Goal: Task Accomplishment & Management: Complete application form

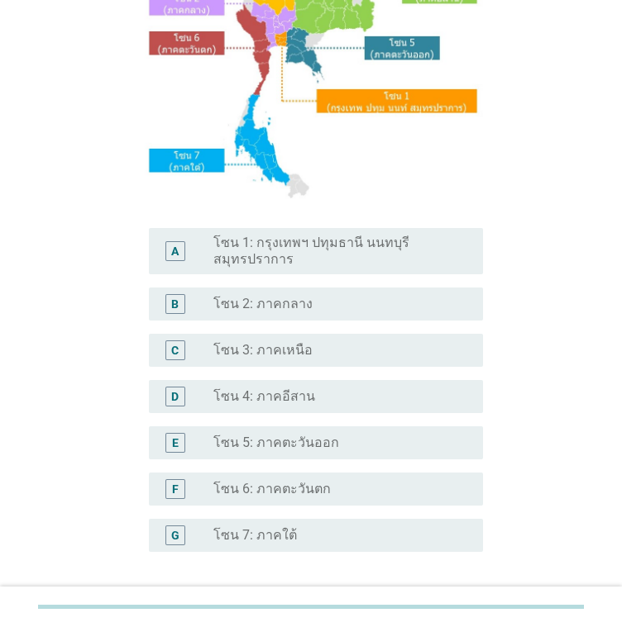
click at [298, 398] on label "โซน 4: ภาคอีสาน" at bounding box center [264, 397] width 102 height 17
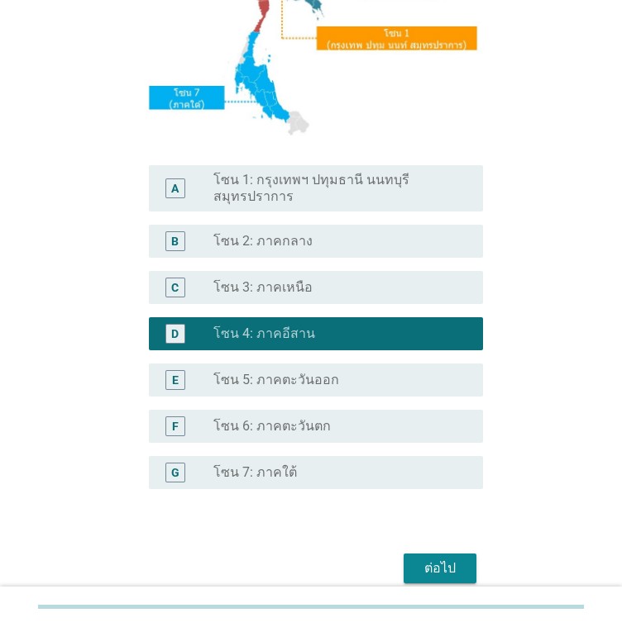
scroll to position [379, 0]
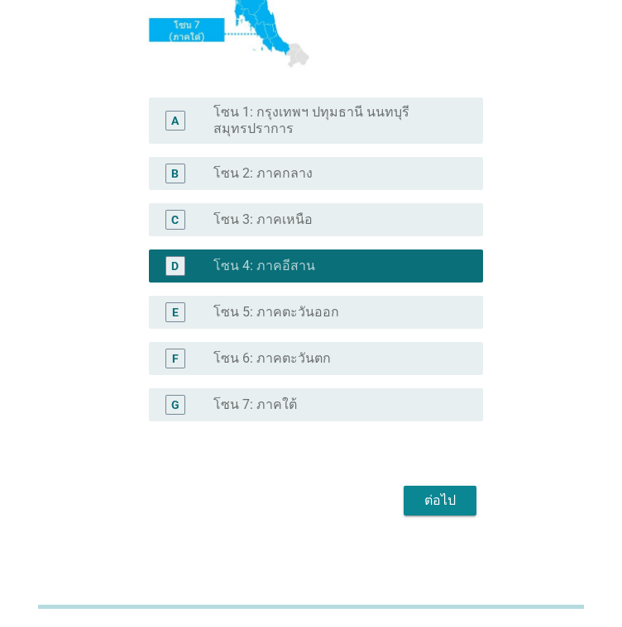
click at [429, 498] on div "ต่อไป" at bounding box center [440, 501] width 46 height 20
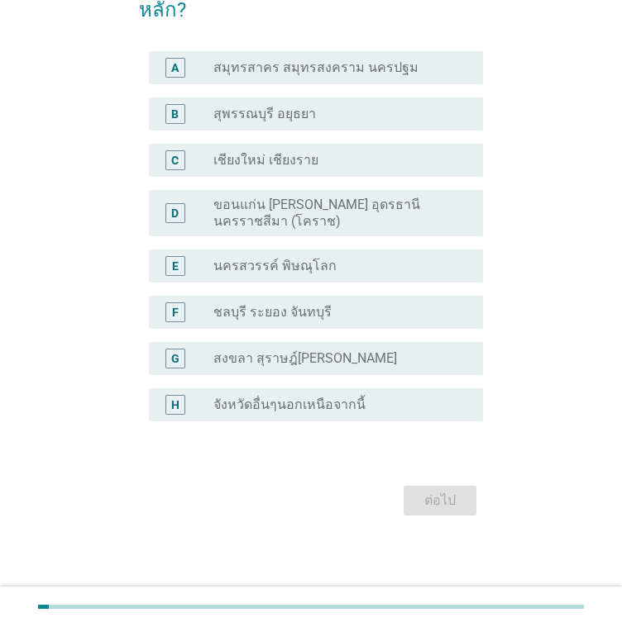
scroll to position [0, 0]
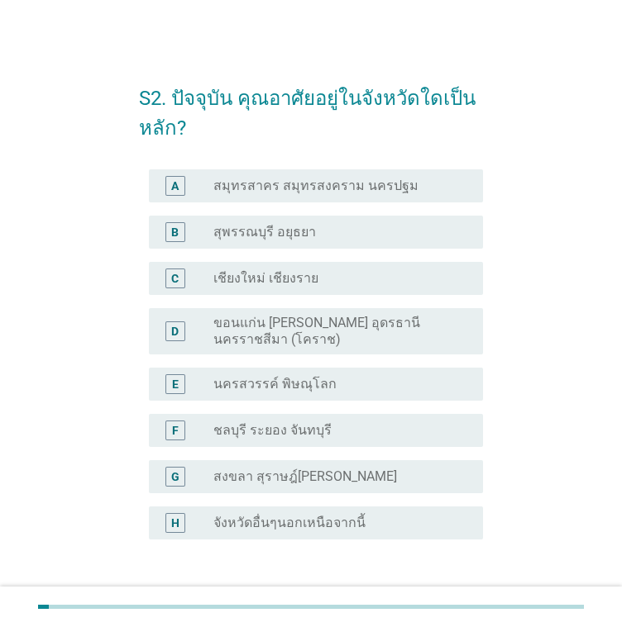
click at [341, 355] on div "D radio_button_unchecked ขอนแก่น [PERSON_NAME] อุดรธานี นครราชสีมา (โคราช)" at bounding box center [311, 332] width 344 height 60
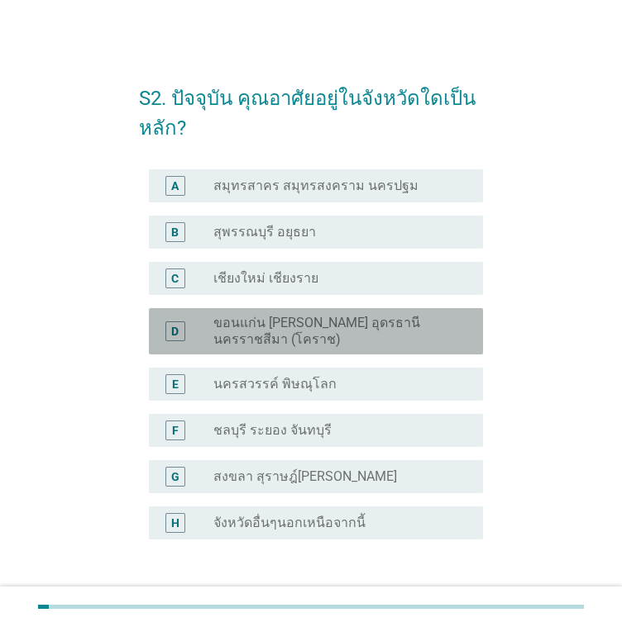
click at [327, 335] on label "ขอนแก่น [PERSON_NAME] อุดรธานี นครราชสีมา (โคราช)" at bounding box center [334, 331] width 243 height 33
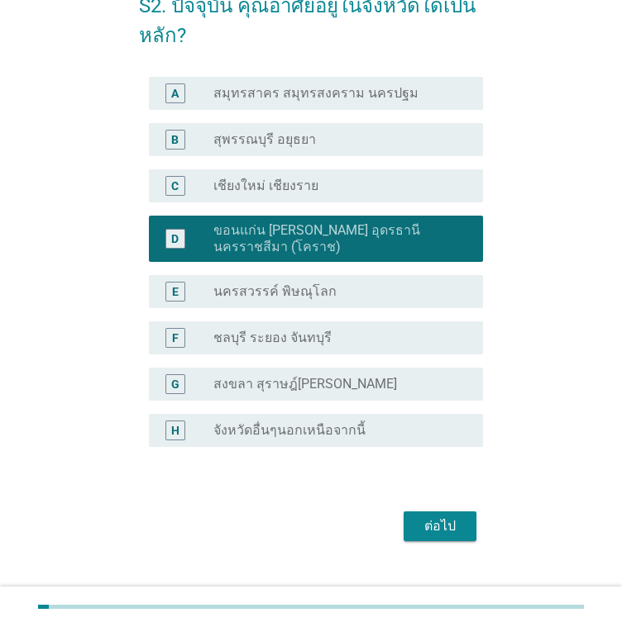
scroll to position [118, 0]
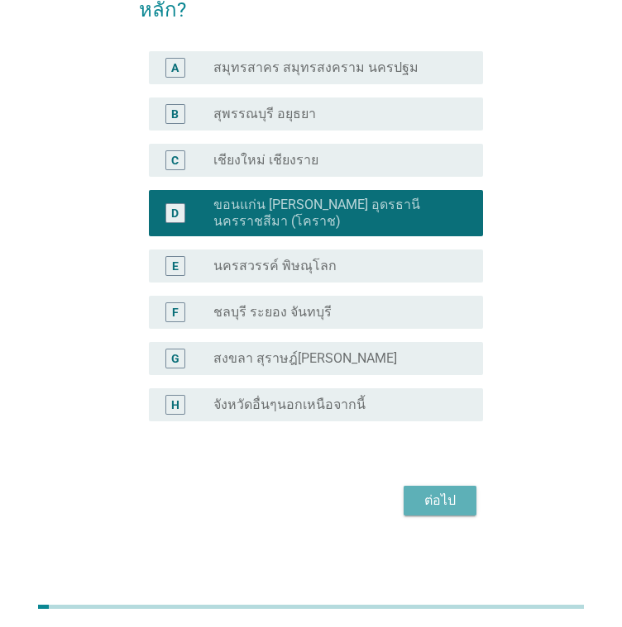
click at [453, 495] on div "ต่อไป" at bounding box center [440, 501] width 46 height 20
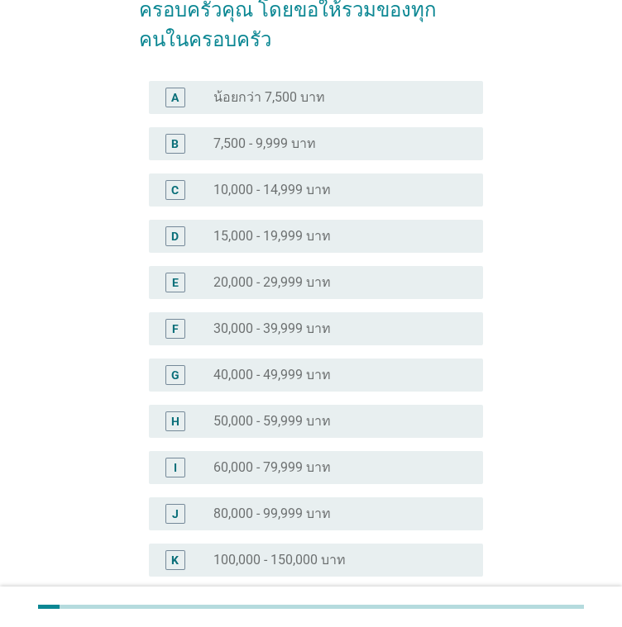
scroll to position [0, 0]
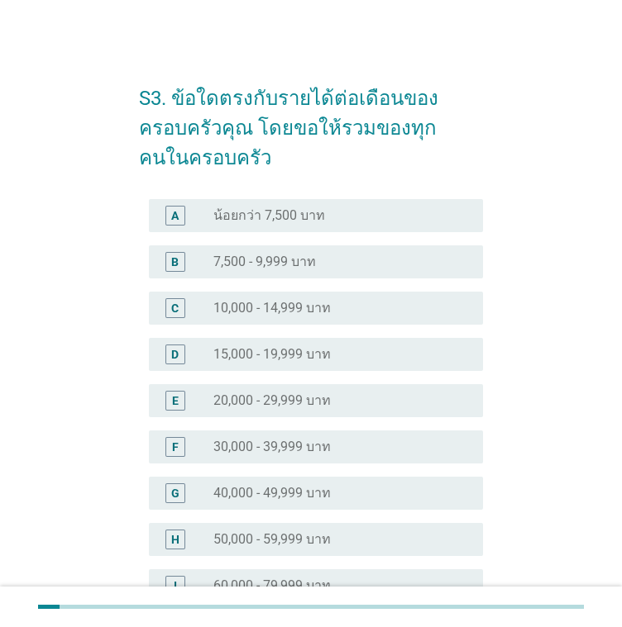
click at [284, 312] on label "10,000 - 14,999 บาท" at bounding box center [271, 308] width 117 height 17
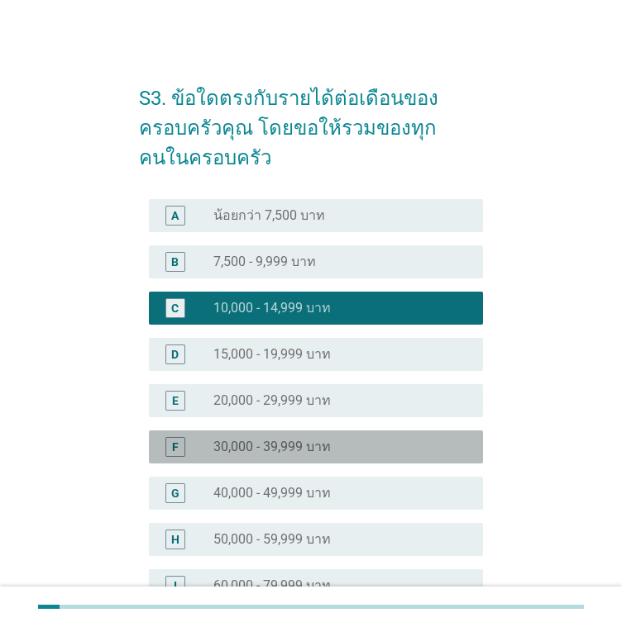
click at [297, 446] on label "30,000 - 39,999 บาท" at bounding box center [271, 447] width 117 height 17
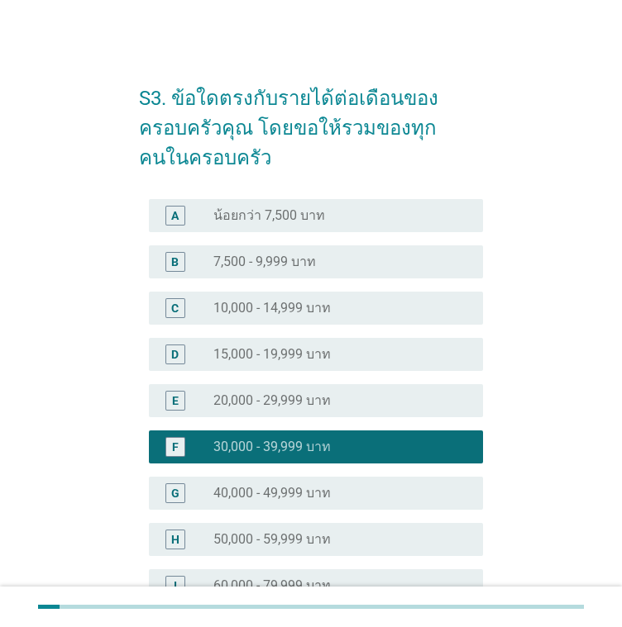
scroll to position [366, 0]
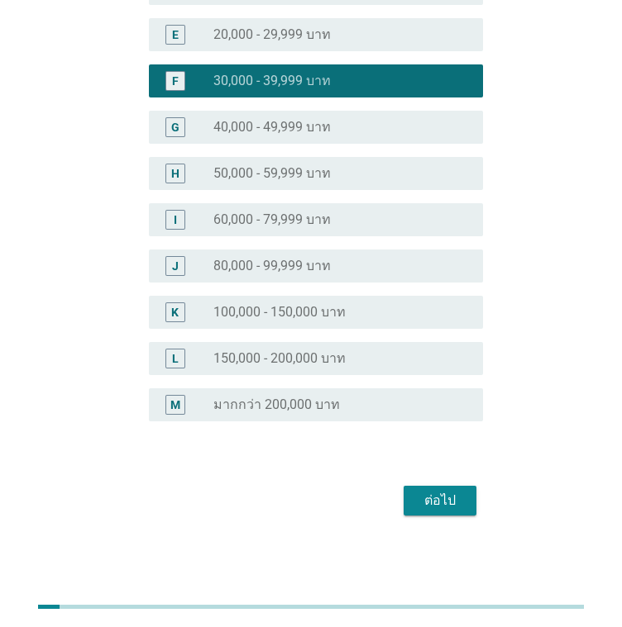
click at [433, 489] on button "ต่อไป" at bounding box center [439, 501] width 73 height 30
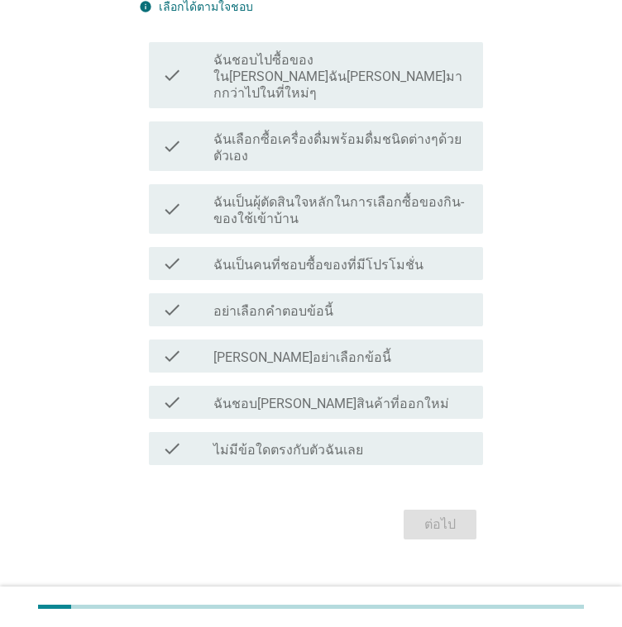
scroll to position [159, 0]
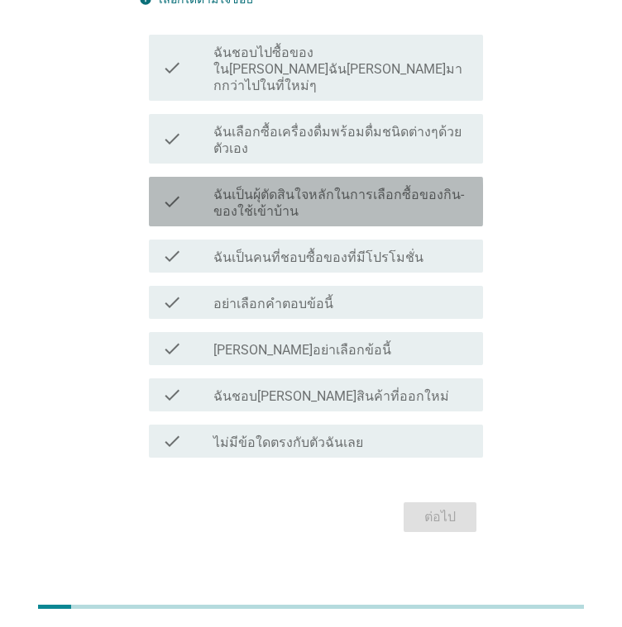
click at [321, 187] on label "ฉันเป็นผุ้ตัดสินใจหลักในการเลือกซื้อของกิน-ของใช้เข้าบ้าน" at bounding box center [341, 203] width 256 height 33
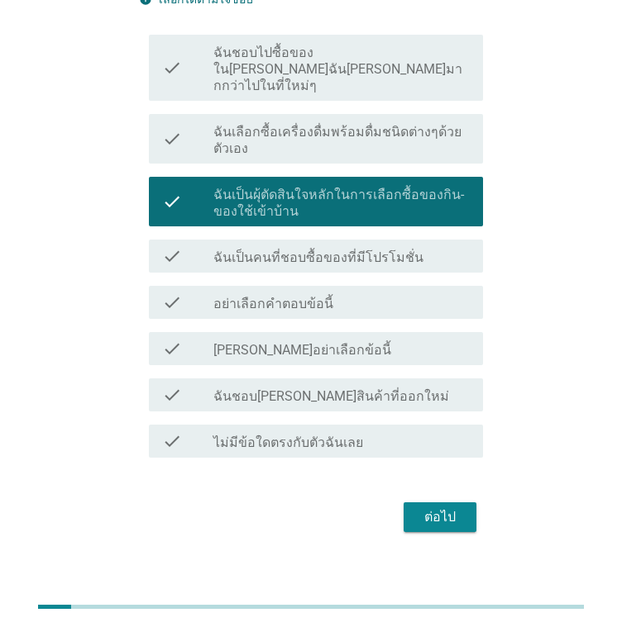
click at [423, 508] on div "ต่อไป" at bounding box center [440, 518] width 46 height 20
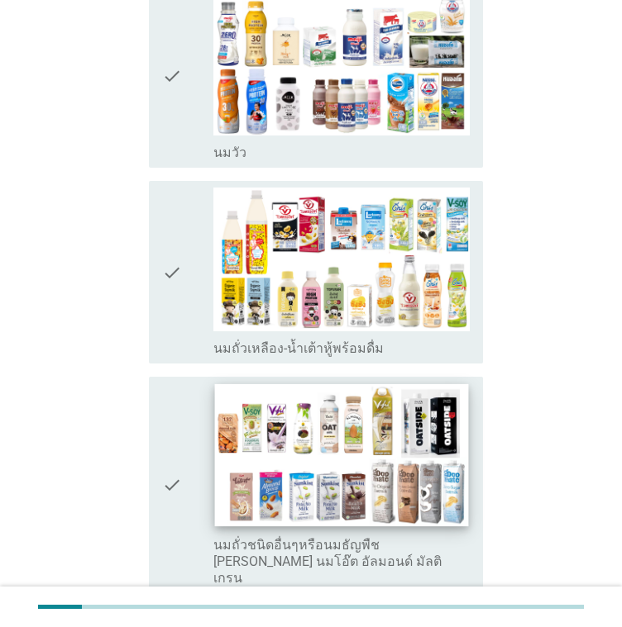
scroll to position [413, 0]
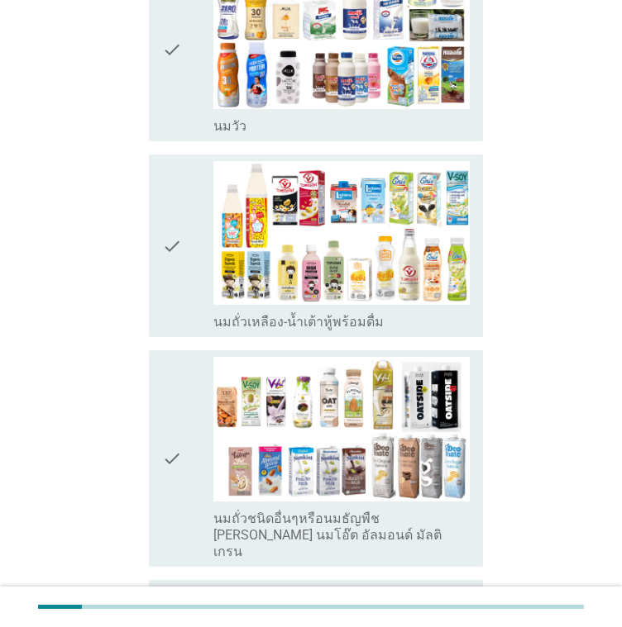
click at [334, 115] on div "check_box_outline_blank [PERSON_NAME]" at bounding box center [341, 125] width 256 height 20
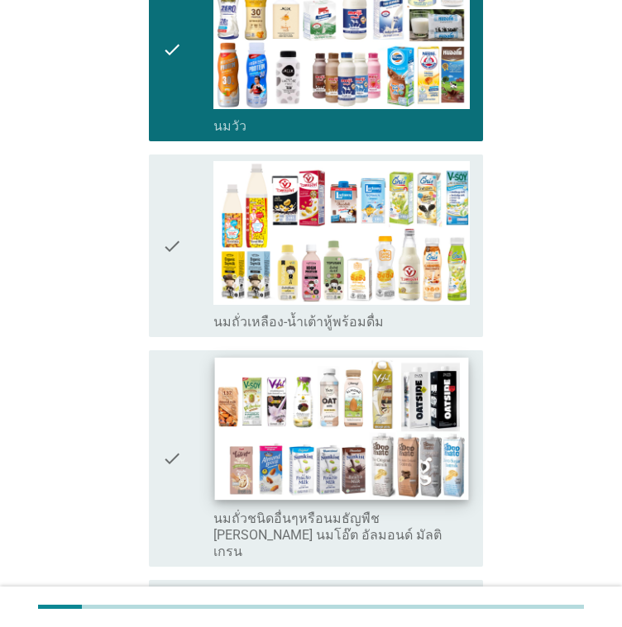
click at [350, 370] on img at bounding box center [342, 429] width 254 height 143
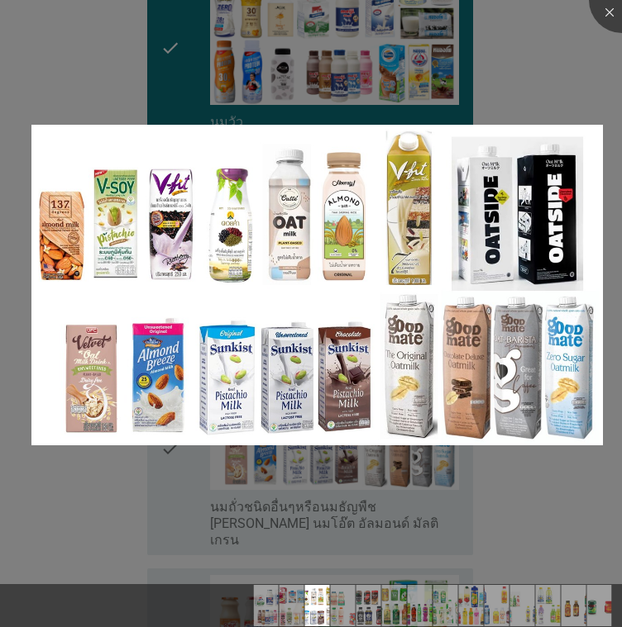
scroll to position [661, 0]
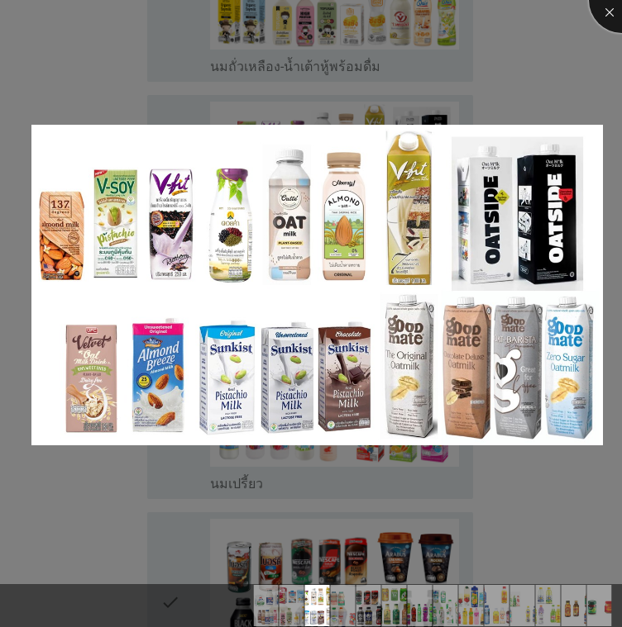
click at [610, 12] on div at bounding box center [622, 0] width 66 height 66
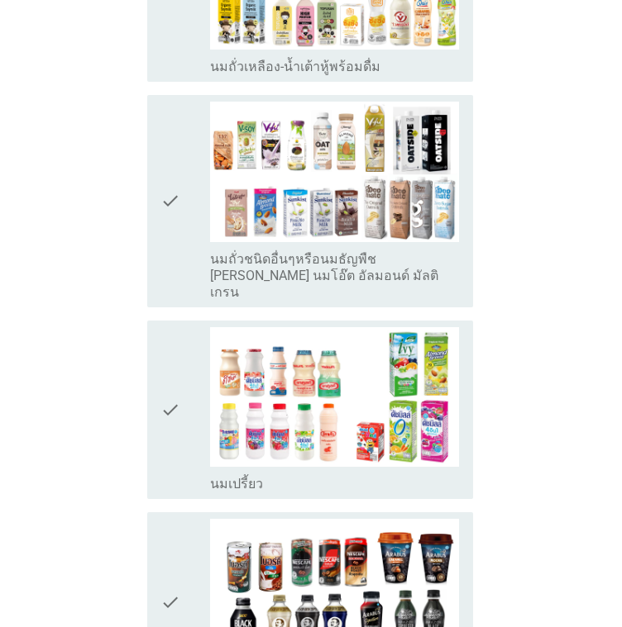
click at [282, 359] on img at bounding box center [335, 397] width 250 height 141
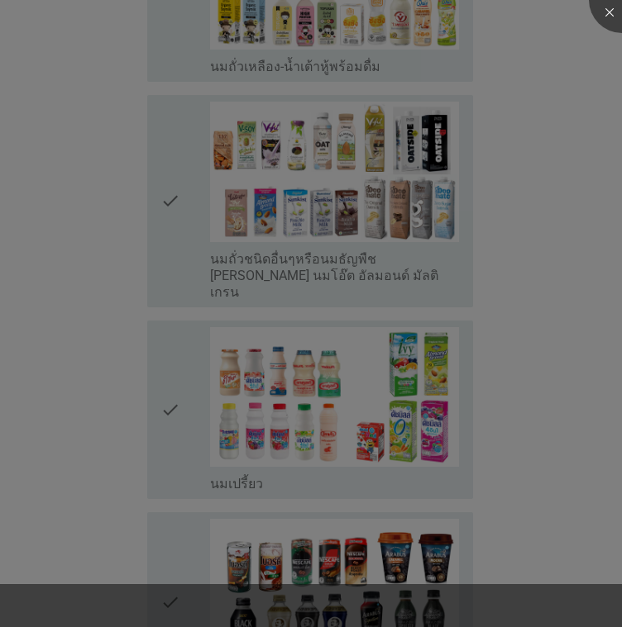
click at [284, 205] on div at bounding box center [311, 313] width 622 height 627
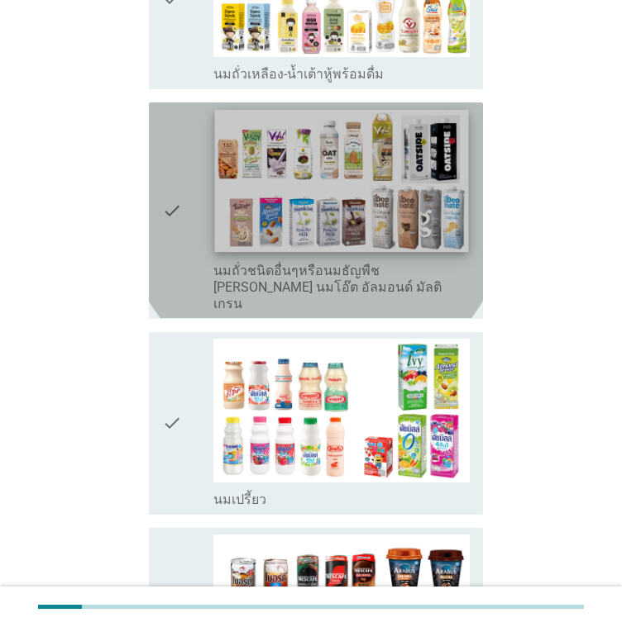
click at [374, 122] on img at bounding box center [342, 181] width 254 height 143
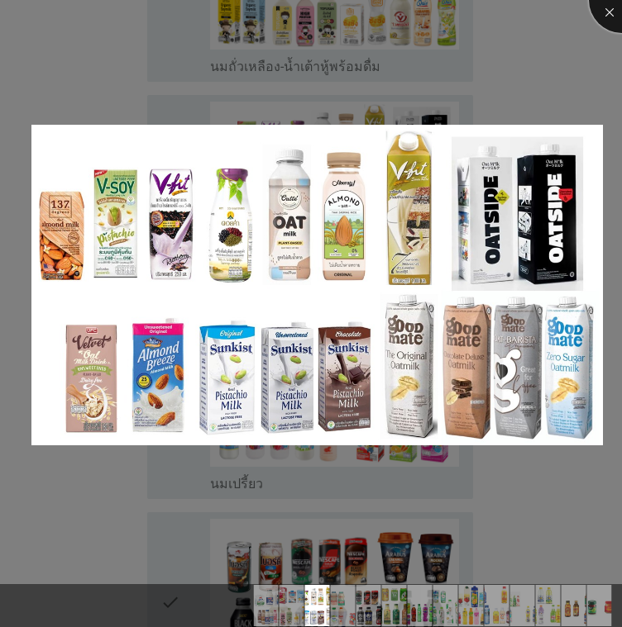
click at [614, 12] on div at bounding box center [622, 0] width 66 height 66
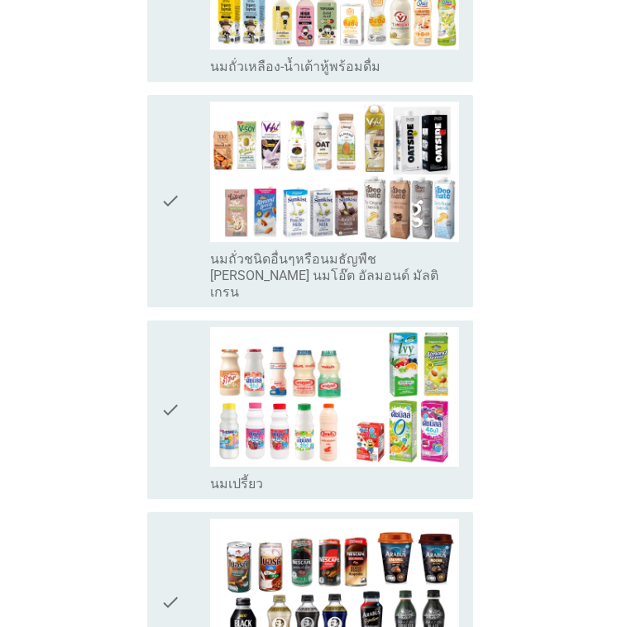
click at [179, 177] on icon "check" at bounding box center [170, 201] width 20 height 199
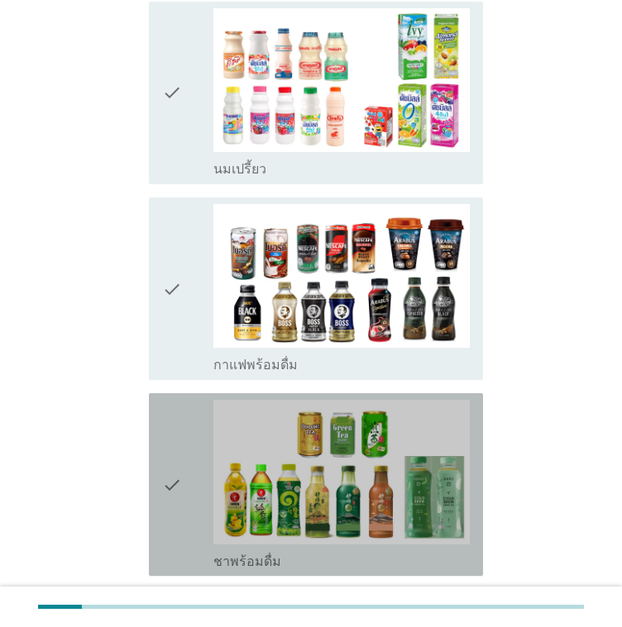
click at [182, 400] on div "check" at bounding box center [187, 484] width 51 height 169
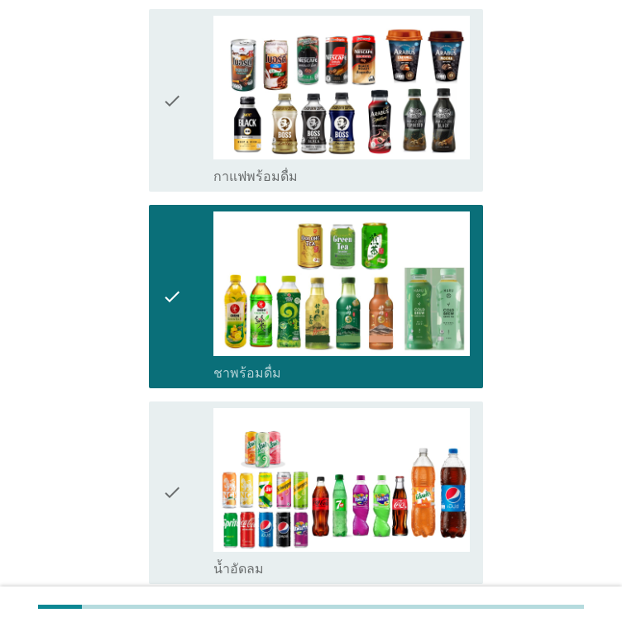
scroll to position [1405, 0]
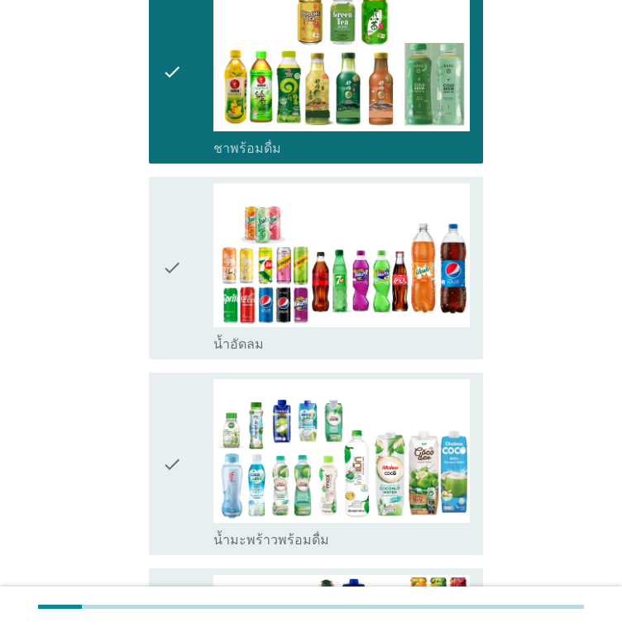
click at [193, 379] on div "check" at bounding box center [187, 463] width 51 height 169
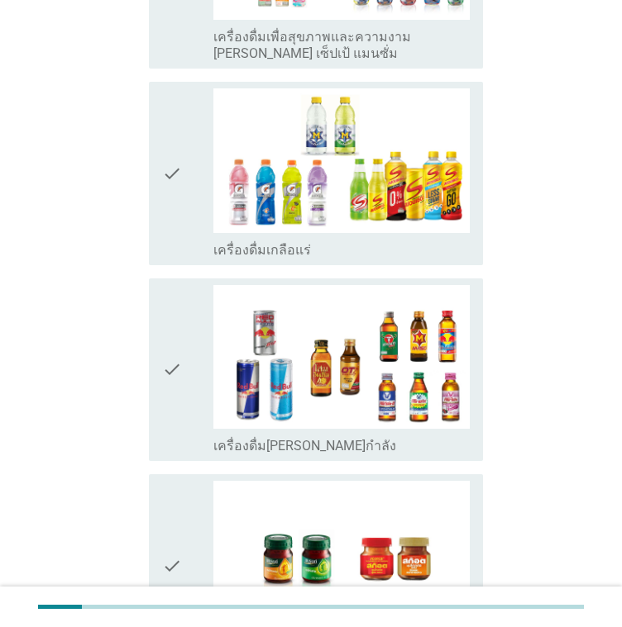
scroll to position [2563, 0]
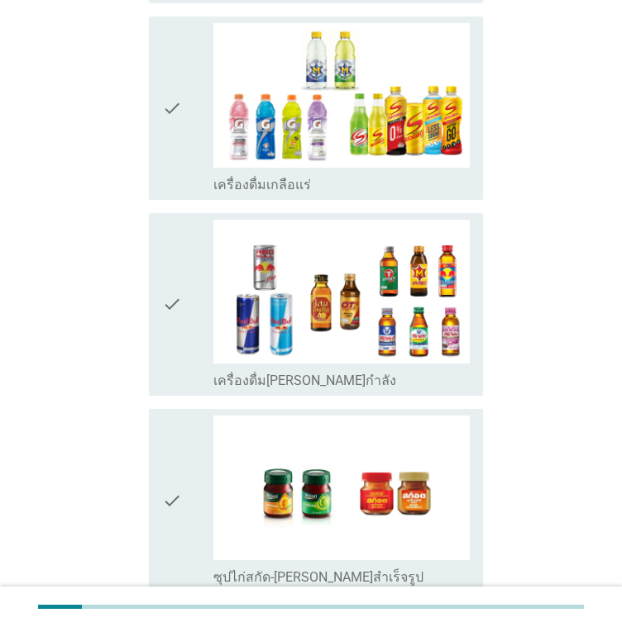
click at [185, 416] on div "check" at bounding box center [187, 500] width 51 height 169
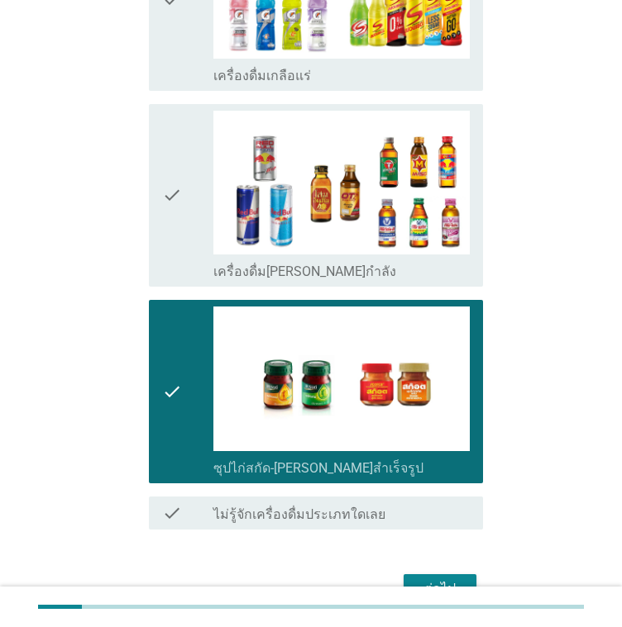
scroll to position [2677, 0]
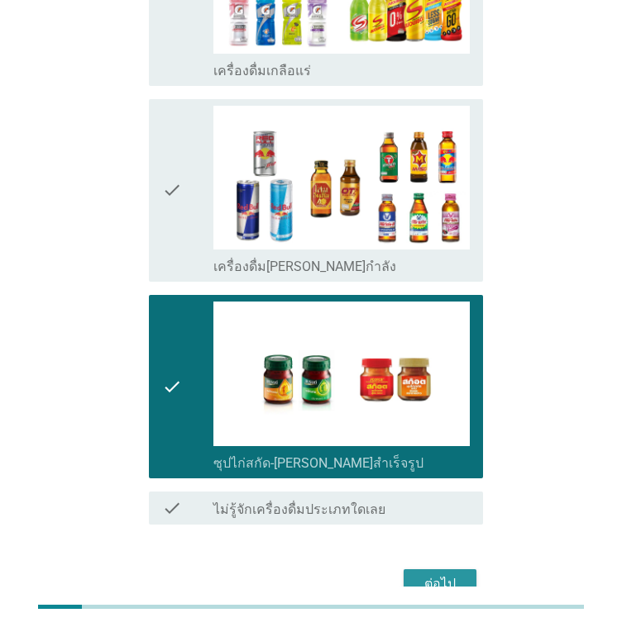
click at [446, 575] on div "ต่อไป" at bounding box center [440, 585] width 46 height 20
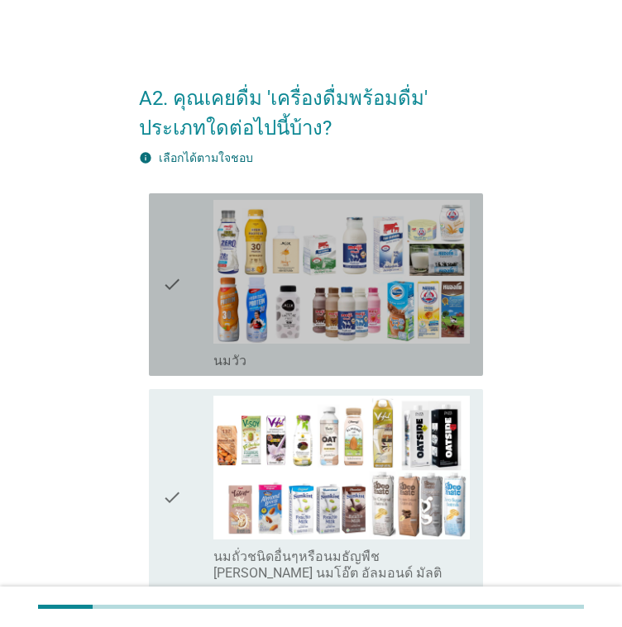
click at [182, 300] on div "check" at bounding box center [187, 284] width 51 height 169
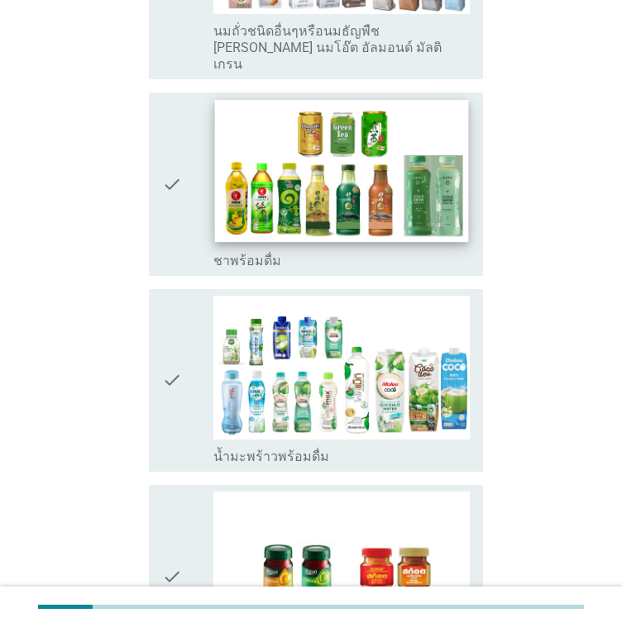
scroll to position [331, 0]
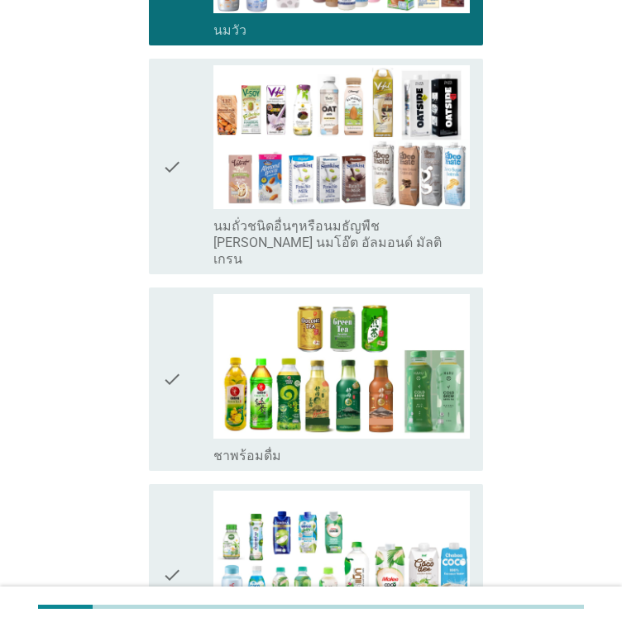
click at [193, 198] on div "check" at bounding box center [187, 166] width 51 height 203
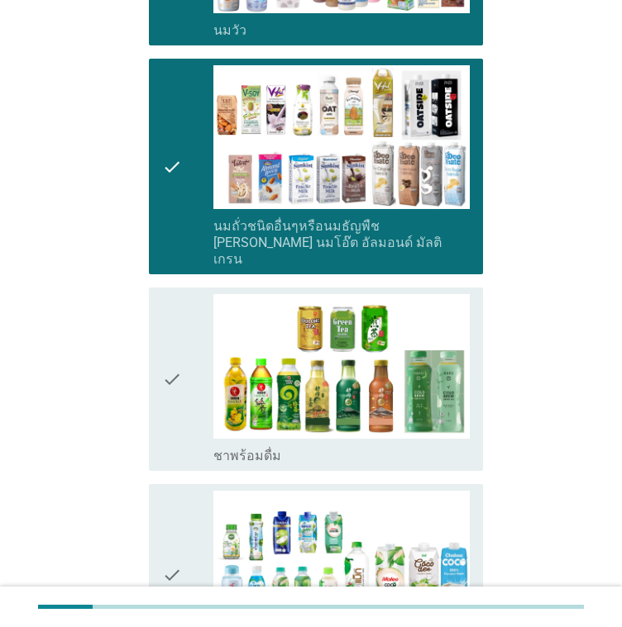
drag, startPoint x: 182, startPoint y: 354, endPoint x: 187, endPoint y: 445, distance: 91.1
click at [182, 355] on div "check" at bounding box center [187, 378] width 51 height 169
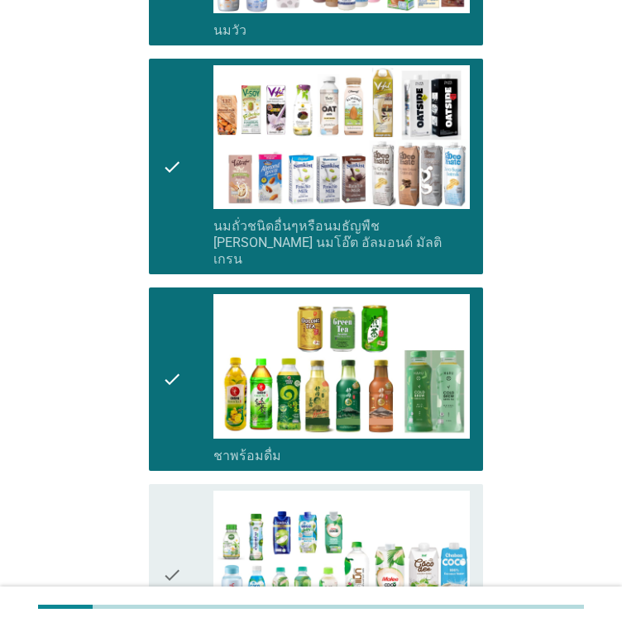
scroll to position [661, 0]
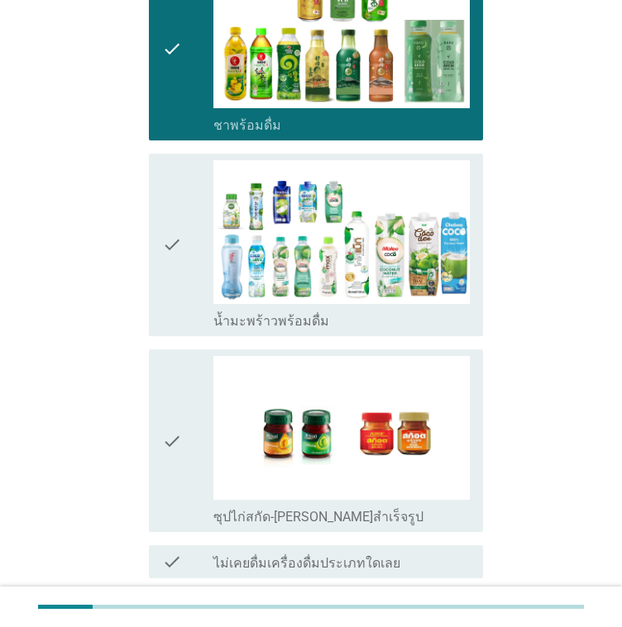
click at [179, 257] on icon "check" at bounding box center [172, 244] width 20 height 169
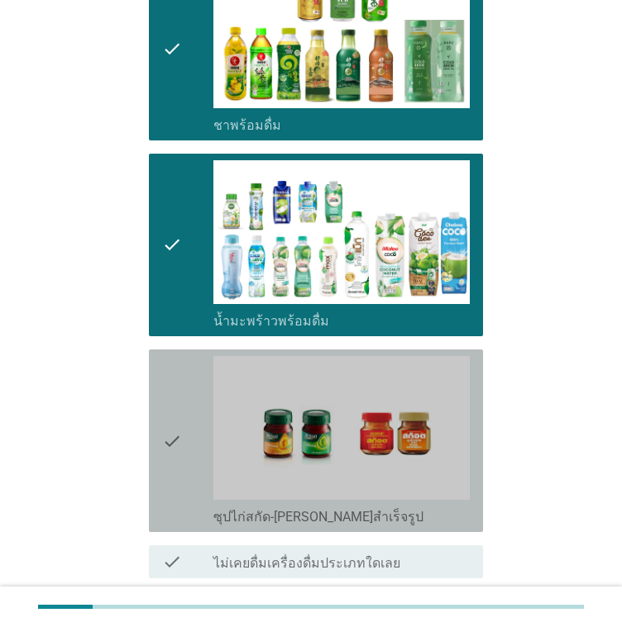
click at [179, 389] on icon "check" at bounding box center [172, 440] width 20 height 169
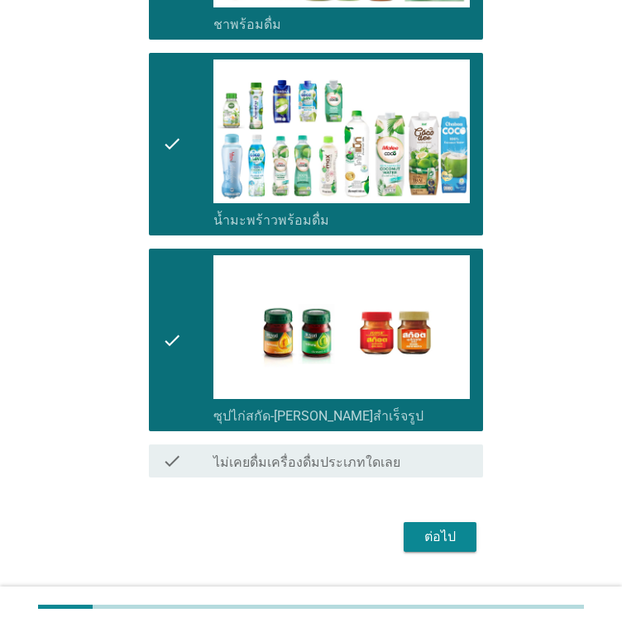
scroll to position [780, 0]
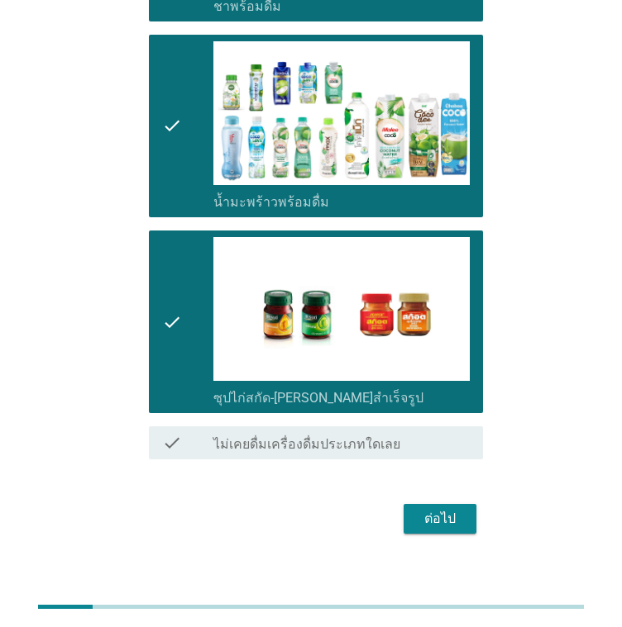
click at [453, 509] on div "ต่อไป" at bounding box center [440, 519] width 46 height 20
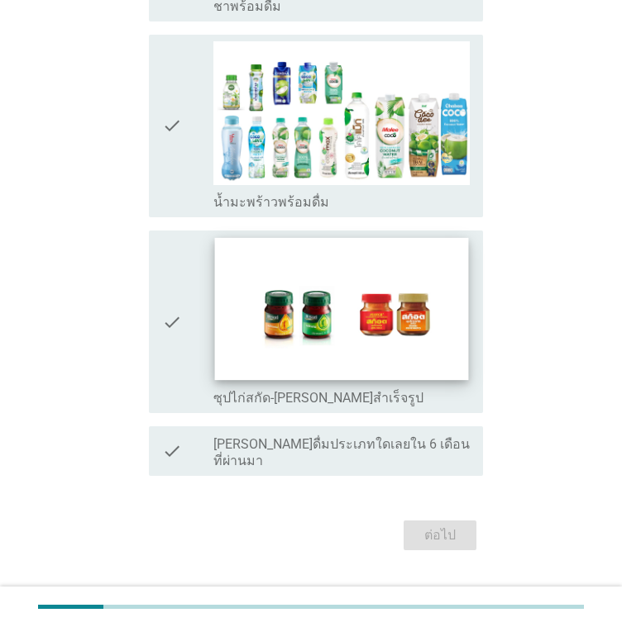
scroll to position [0, 0]
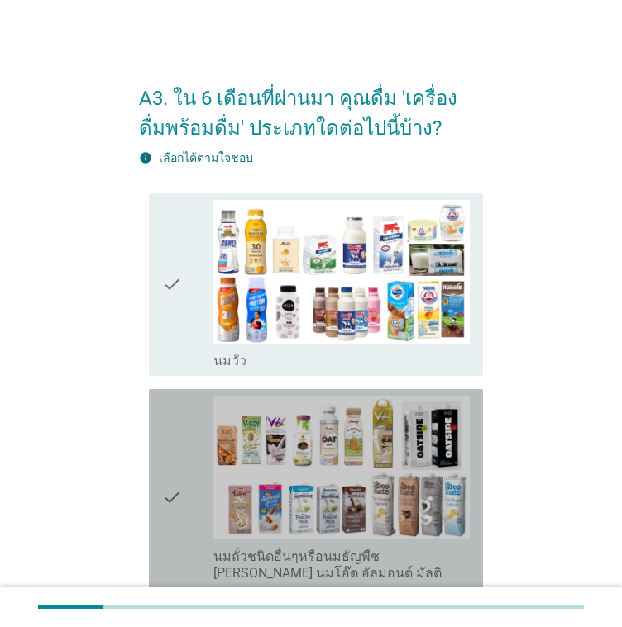
click at [179, 460] on icon "check" at bounding box center [172, 497] width 20 height 203
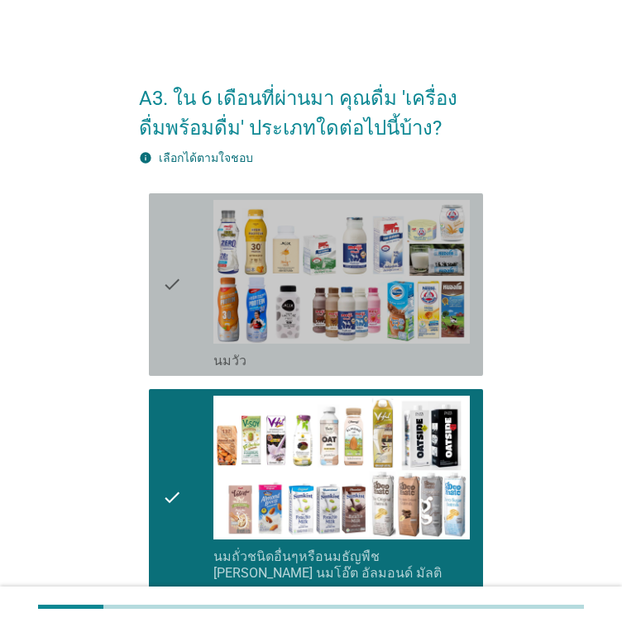
click at [177, 329] on icon "check" at bounding box center [172, 284] width 20 height 169
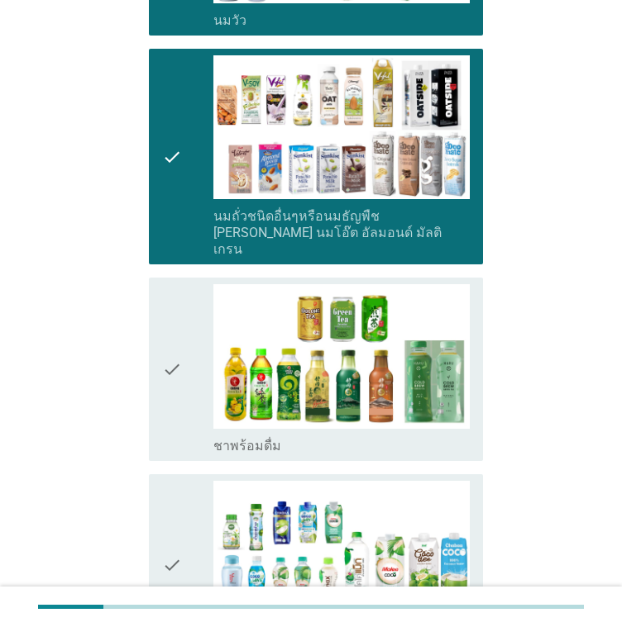
scroll to position [496, 0]
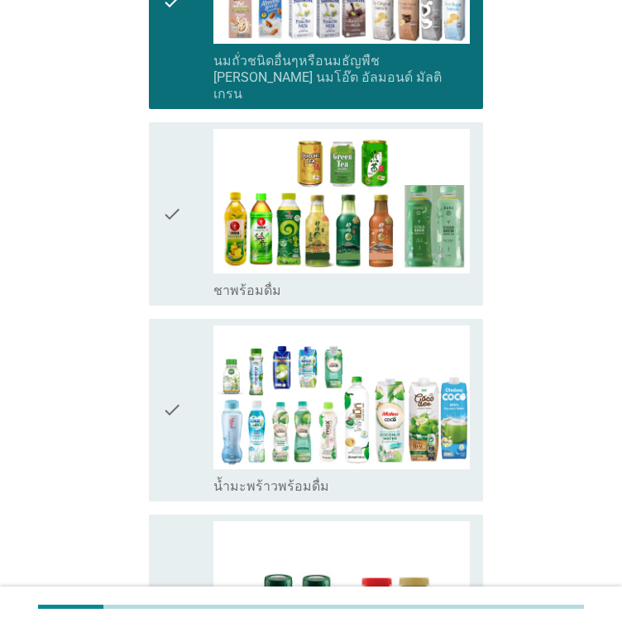
click at [179, 241] on icon "check" at bounding box center [172, 213] width 20 height 169
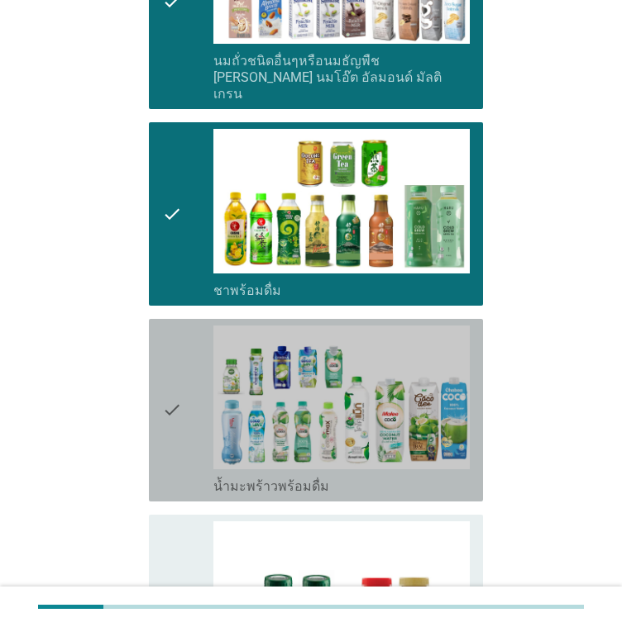
click at [180, 379] on icon "check" at bounding box center [172, 410] width 20 height 169
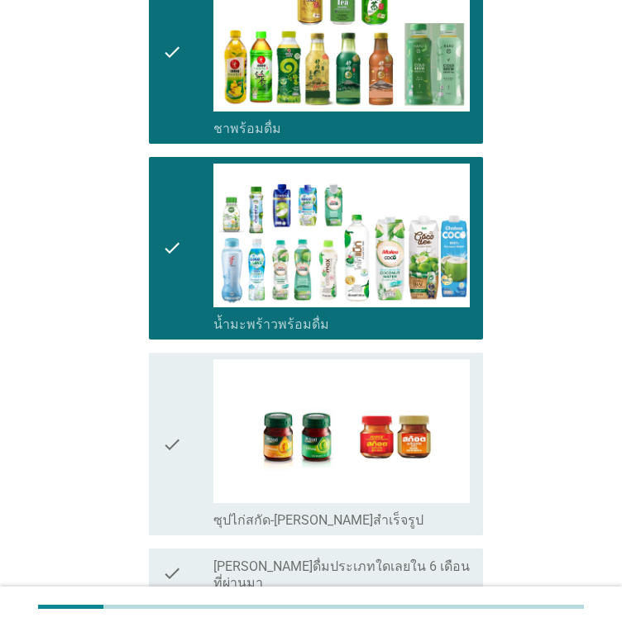
scroll to position [780, 0]
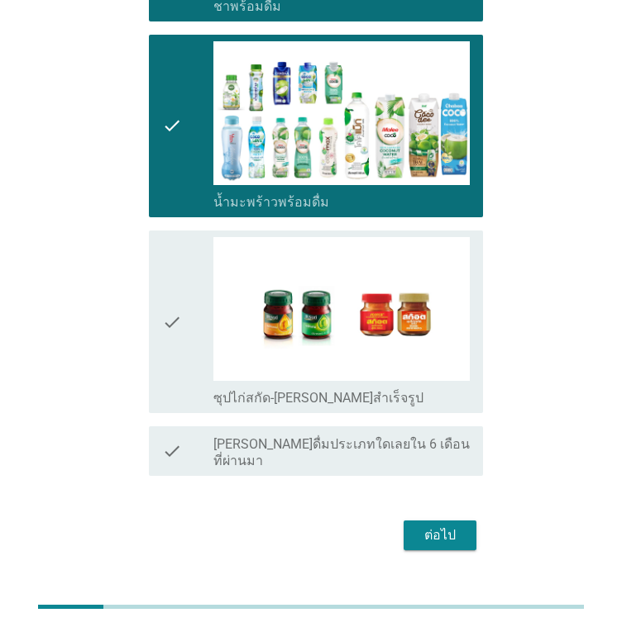
click at [169, 331] on icon "check" at bounding box center [172, 321] width 20 height 169
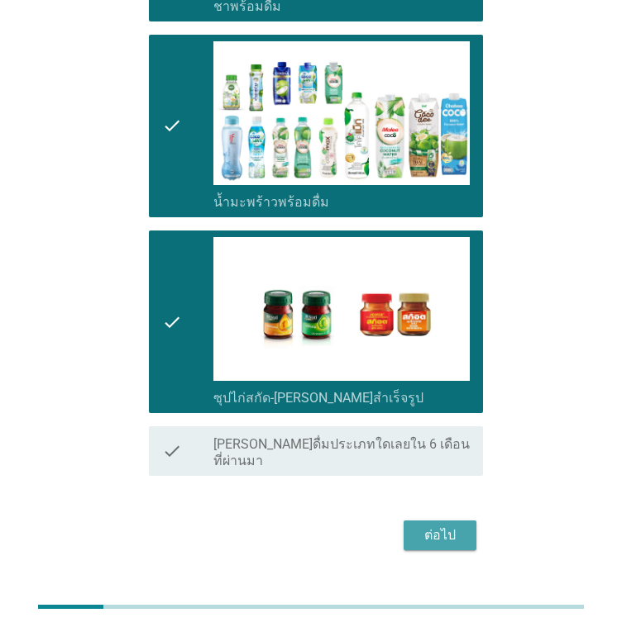
click at [441, 526] on div "ต่อไป" at bounding box center [440, 536] width 46 height 20
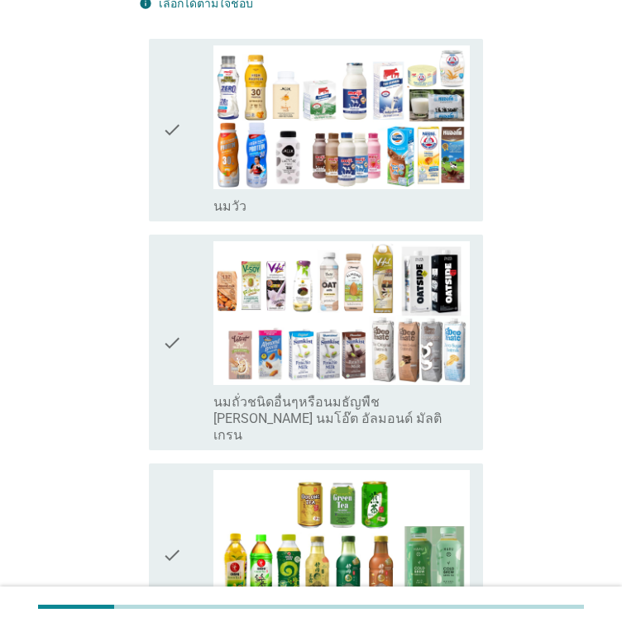
scroll to position [165, 0]
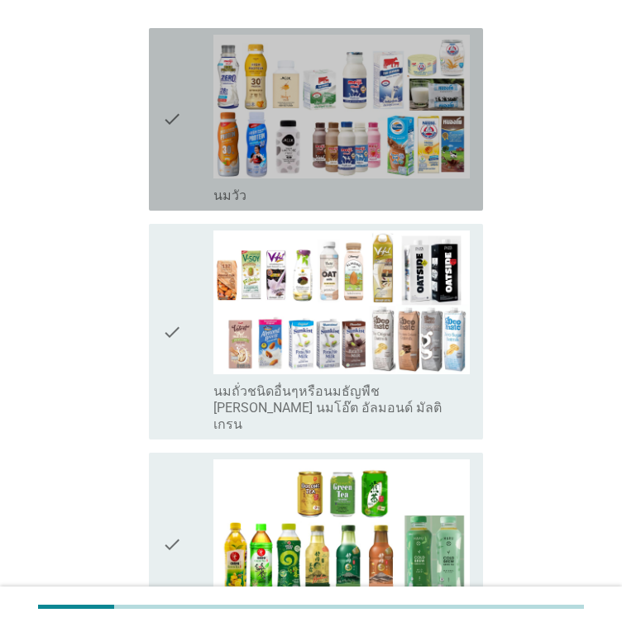
click at [165, 117] on icon "check" at bounding box center [172, 119] width 20 height 169
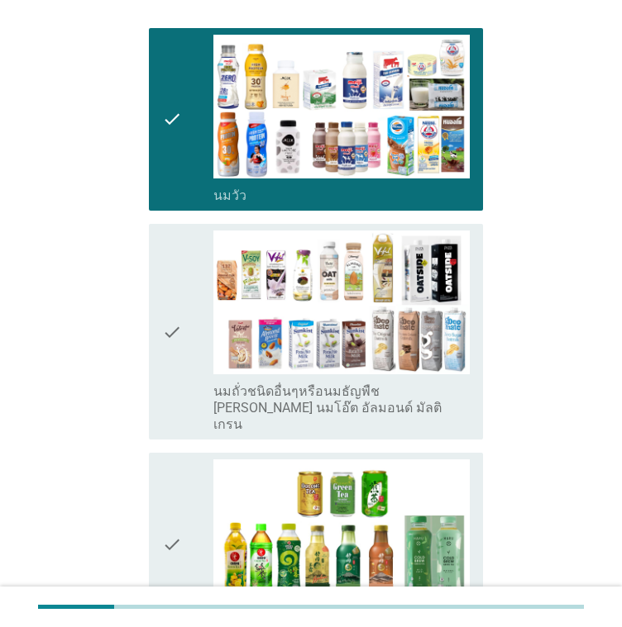
click at [179, 343] on icon "check" at bounding box center [172, 332] width 20 height 203
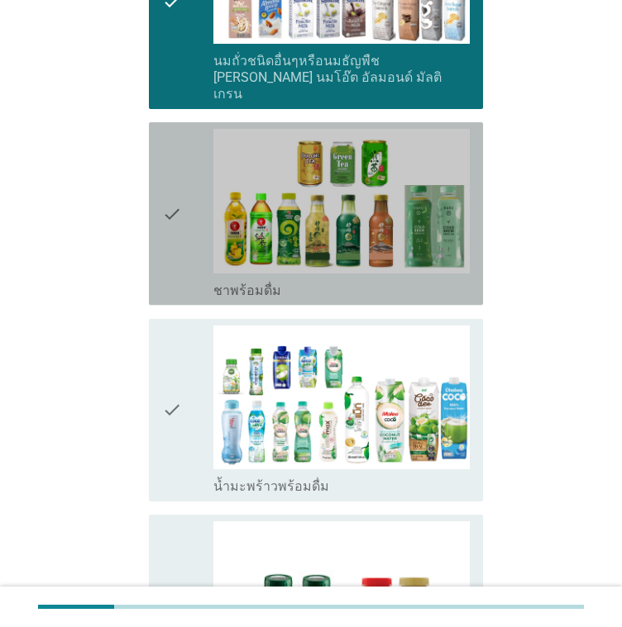
click at [182, 231] on div "check" at bounding box center [187, 213] width 51 height 169
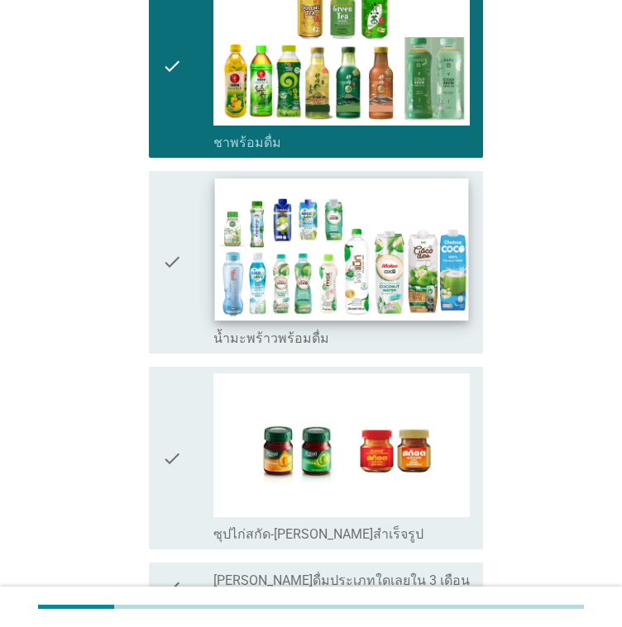
scroll to position [780, 0]
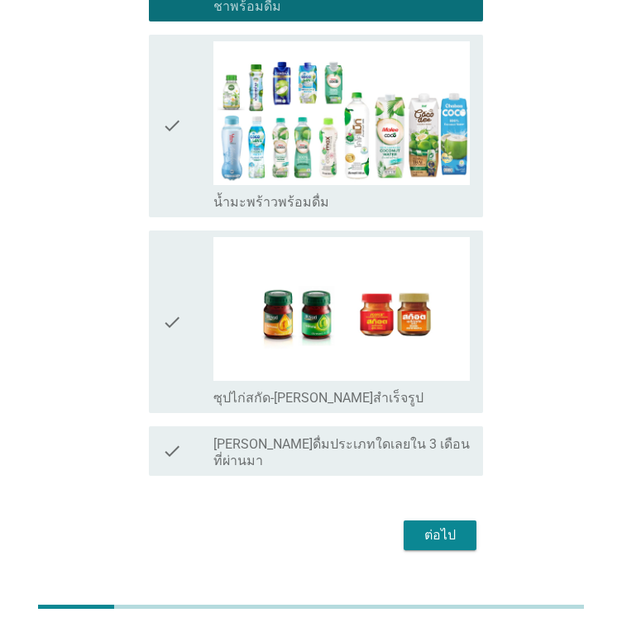
click at [188, 268] on div "check" at bounding box center [187, 321] width 51 height 169
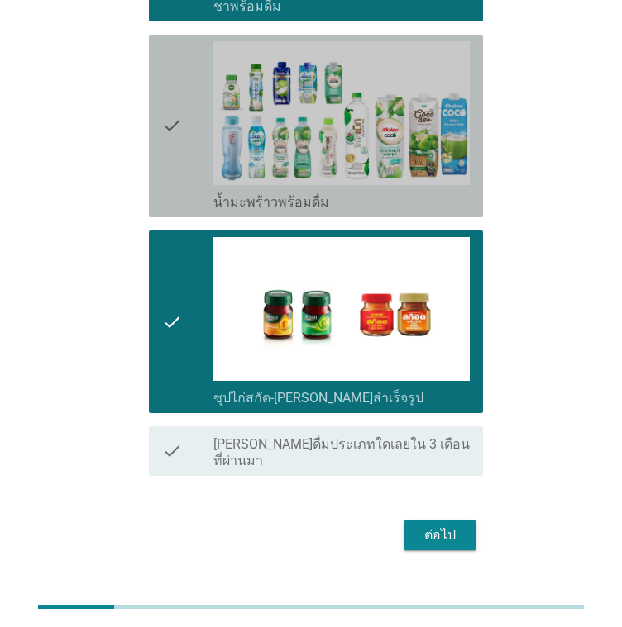
click at [185, 161] on div "check" at bounding box center [187, 125] width 51 height 169
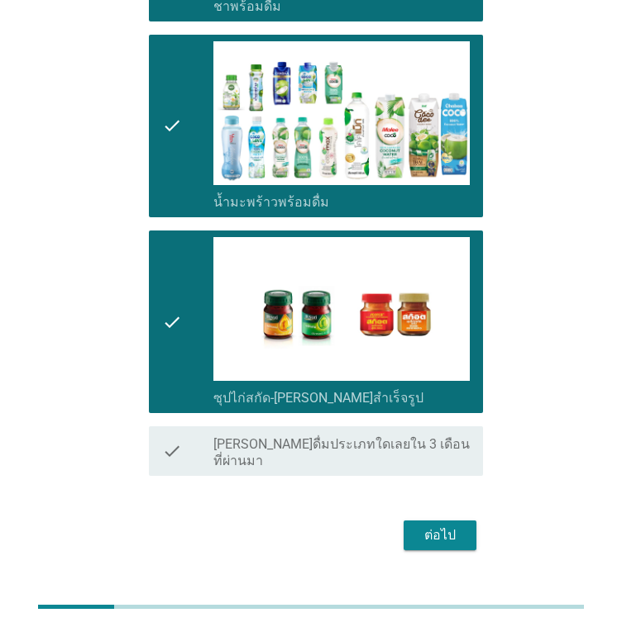
click at [466, 521] on button "ต่อไป" at bounding box center [439, 536] width 73 height 30
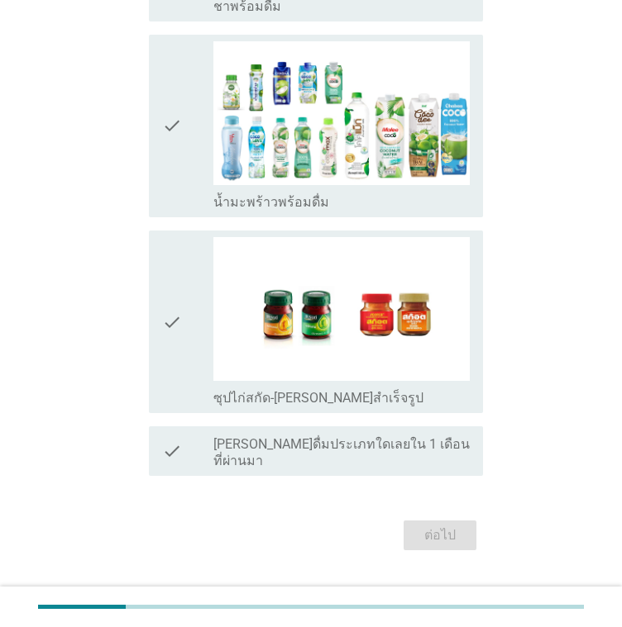
scroll to position [0, 0]
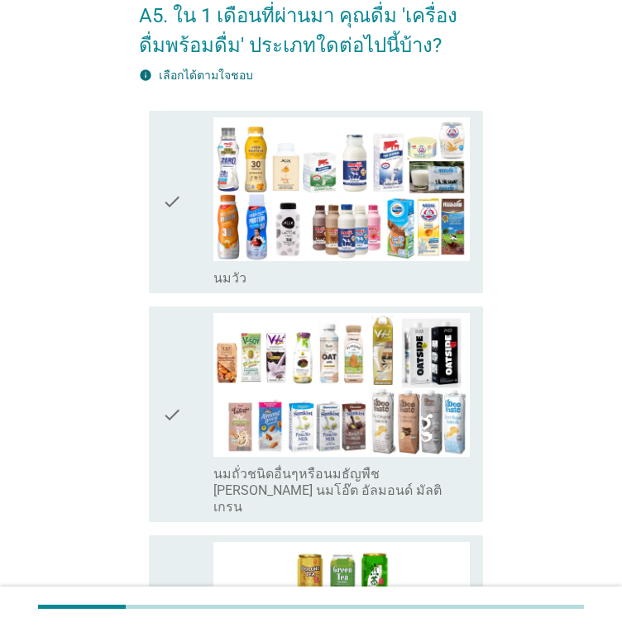
click at [182, 385] on div "check" at bounding box center [187, 414] width 51 height 203
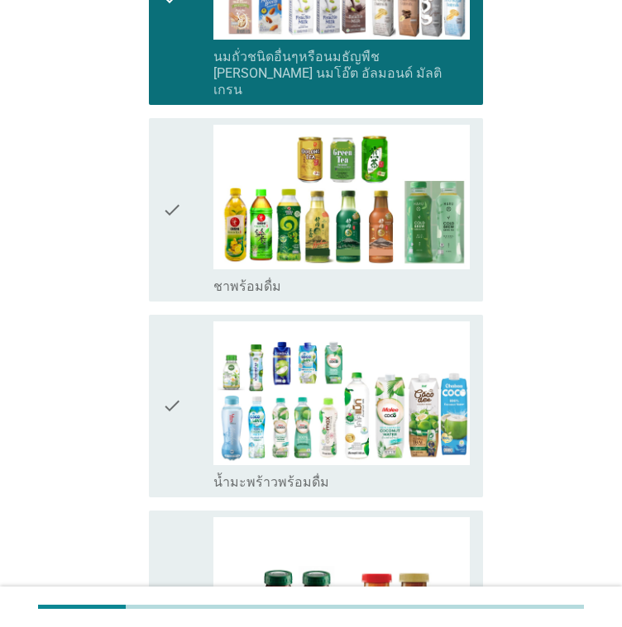
scroll to position [661, 0]
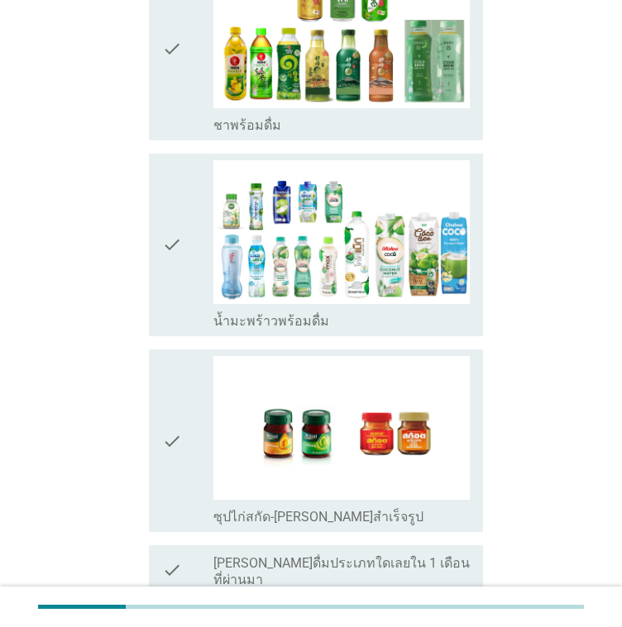
click at [182, 426] on div "check" at bounding box center [187, 440] width 51 height 169
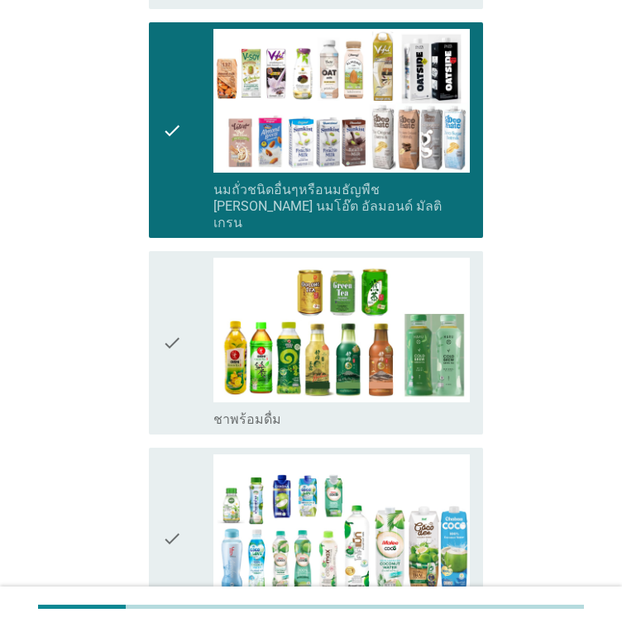
click at [159, 336] on div "check check_box_outline_blank ชาพร้อมดื่ม" at bounding box center [316, 342] width 334 height 183
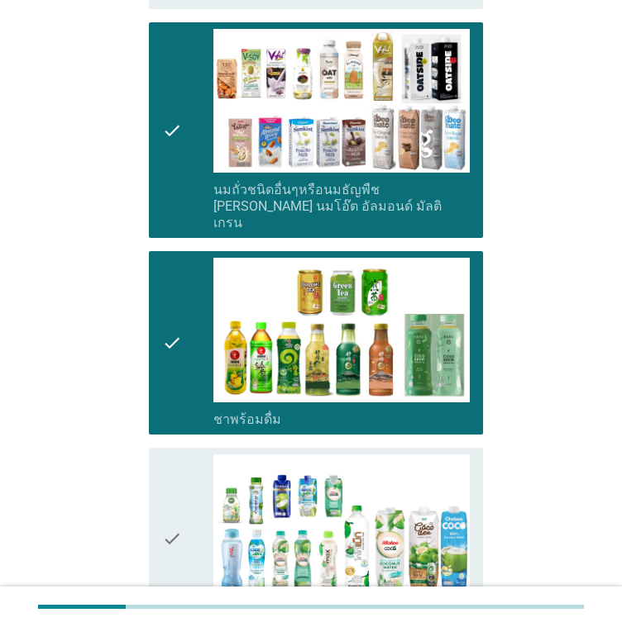
scroll to position [780, 0]
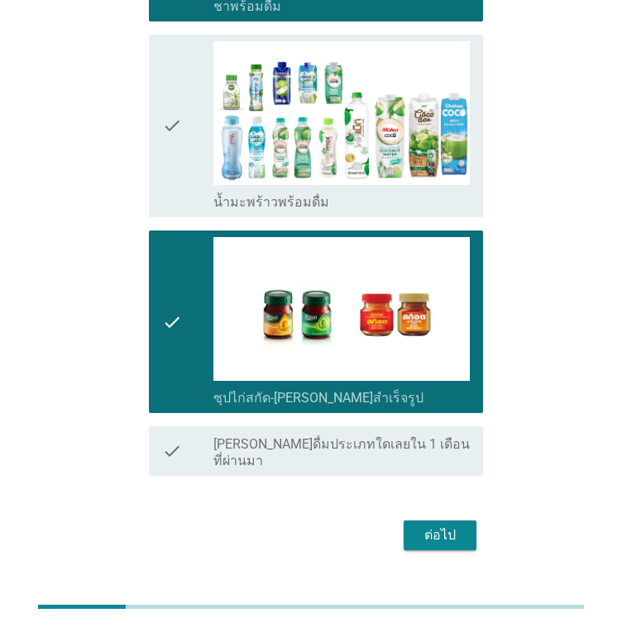
click at [454, 526] on div "ต่อไป" at bounding box center [440, 536] width 46 height 20
